Goal: Information Seeking & Learning: Learn about a topic

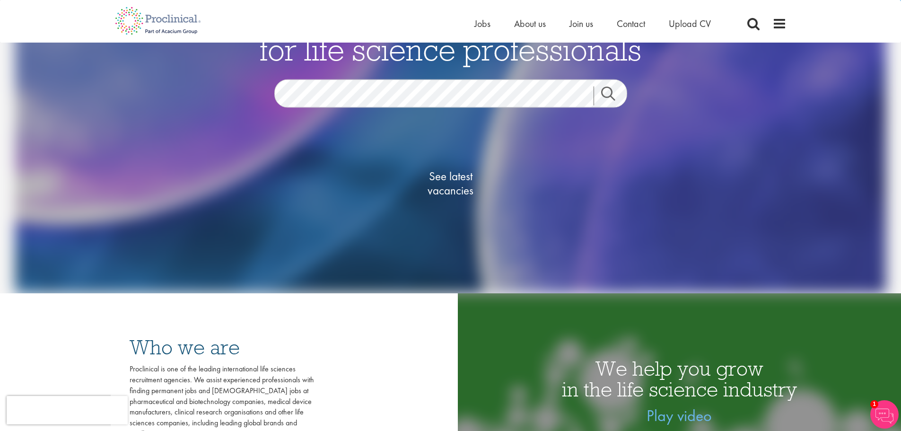
scroll to position [189, 0]
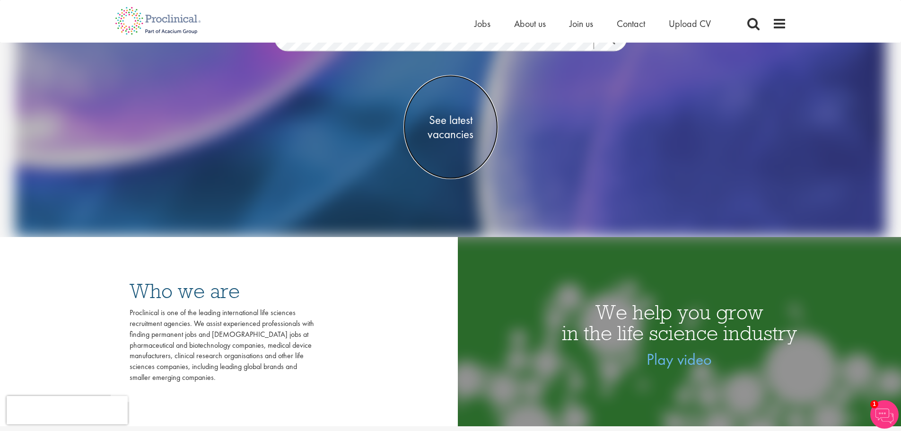
click at [449, 123] on span "See latest vacancies" at bounding box center [450, 127] width 95 height 28
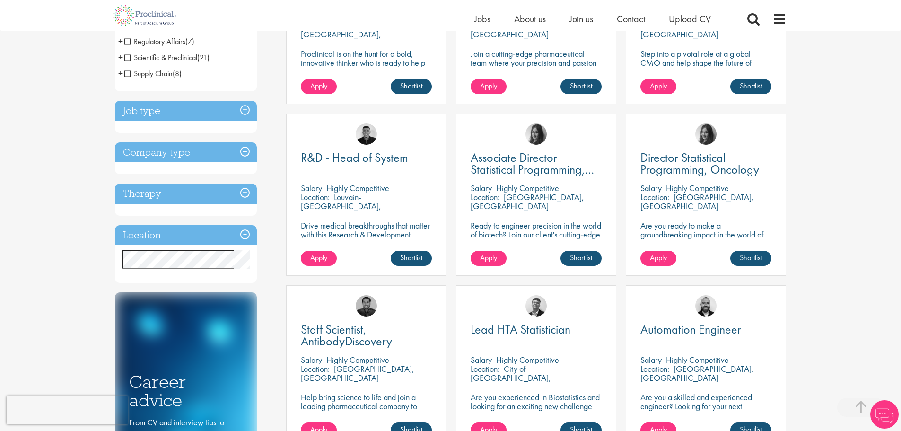
scroll to position [284, 0]
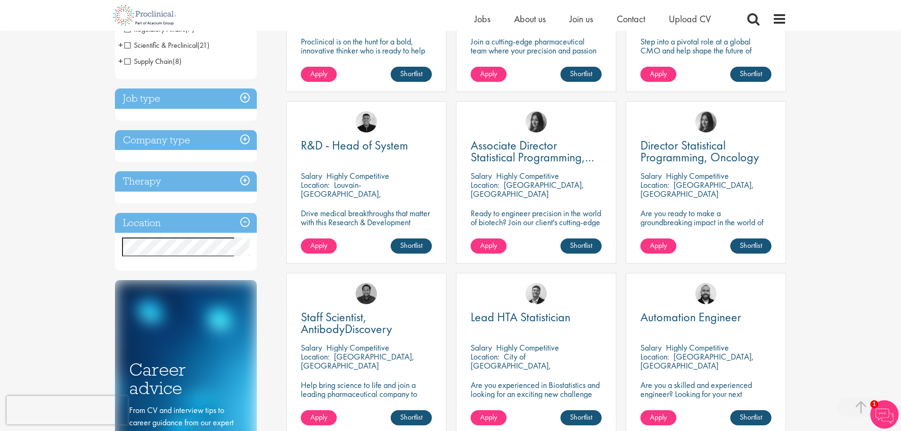
click at [171, 218] on h3 "Location" at bounding box center [186, 223] width 142 height 20
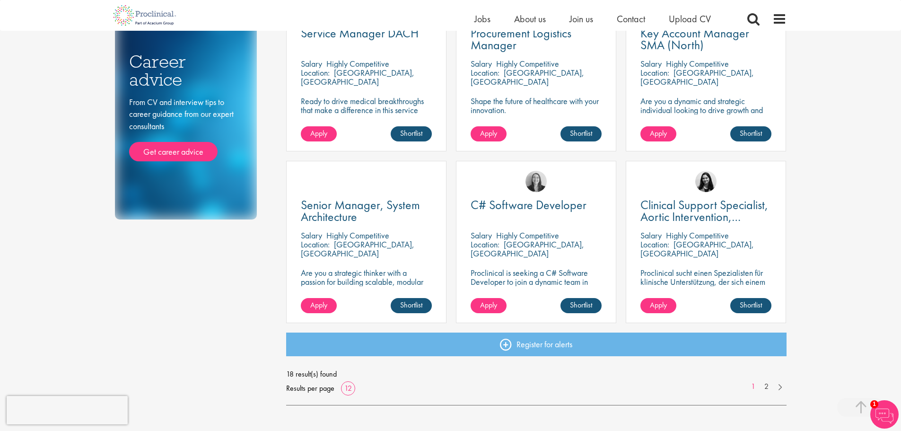
scroll to position [142, 0]
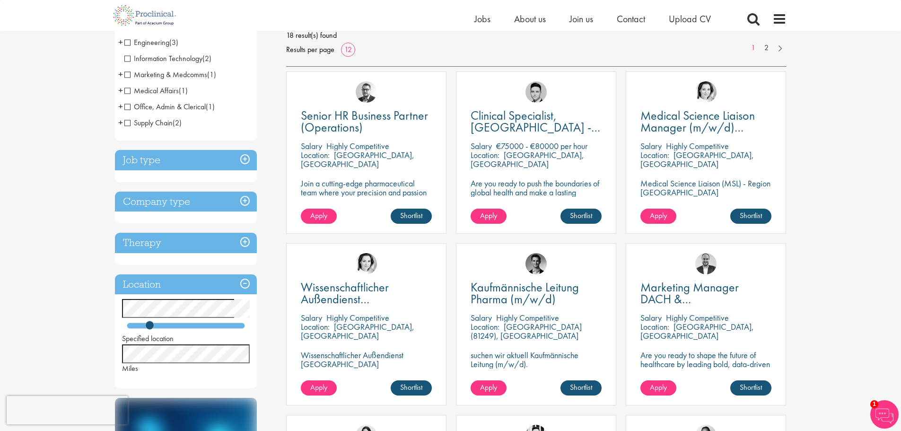
click at [189, 200] on h3 "Company type" at bounding box center [186, 201] width 142 height 20
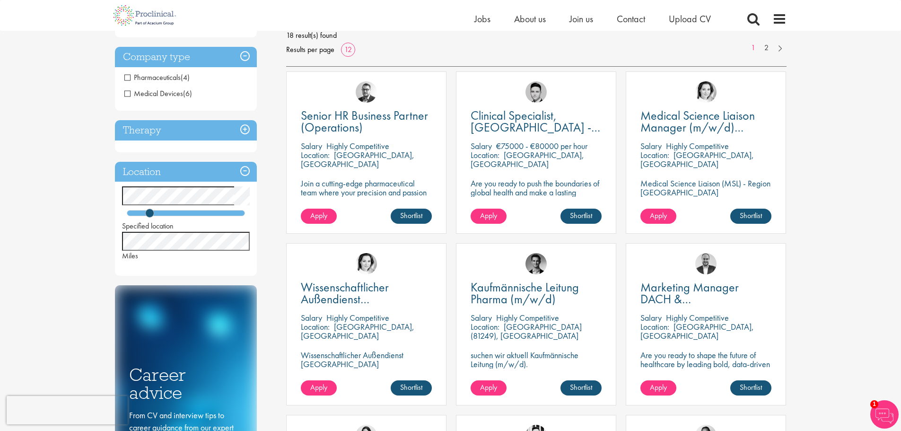
scroll to position [141, 0]
click at [125, 77] on span "Pharmaceuticals" at bounding box center [152, 77] width 56 height 10
